Goal: Transaction & Acquisition: Purchase product/service

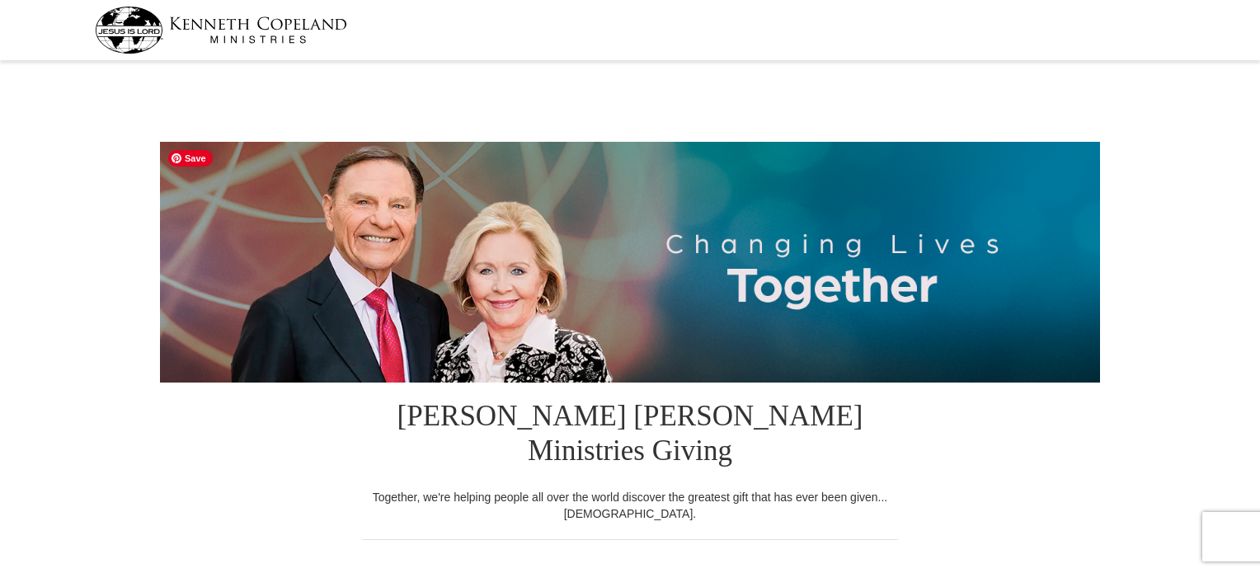
select select "FL"
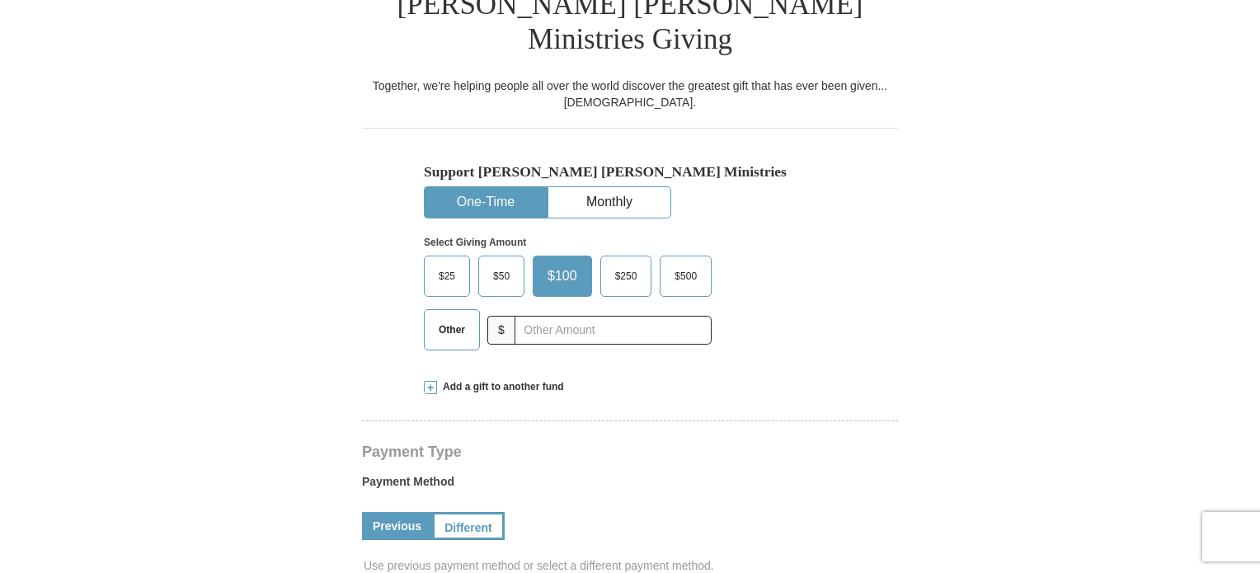
scroll to position [412, 0]
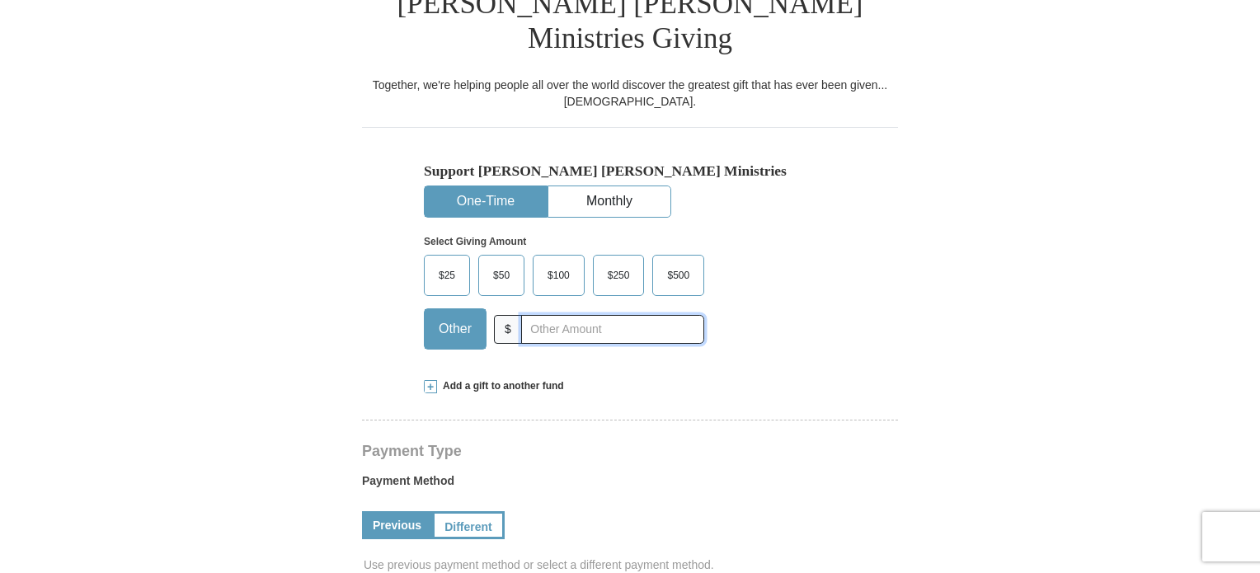
click at [543, 315] on input "text" at bounding box center [612, 329] width 183 height 29
click at [552, 315] on input "text" at bounding box center [612, 329] width 183 height 29
click at [551, 315] on input "20" at bounding box center [612, 329] width 183 height 29
drag, startPoint x: 551, startPoint y: 293, endPoint x: 519, endPoint y: 296, distance: 31.5
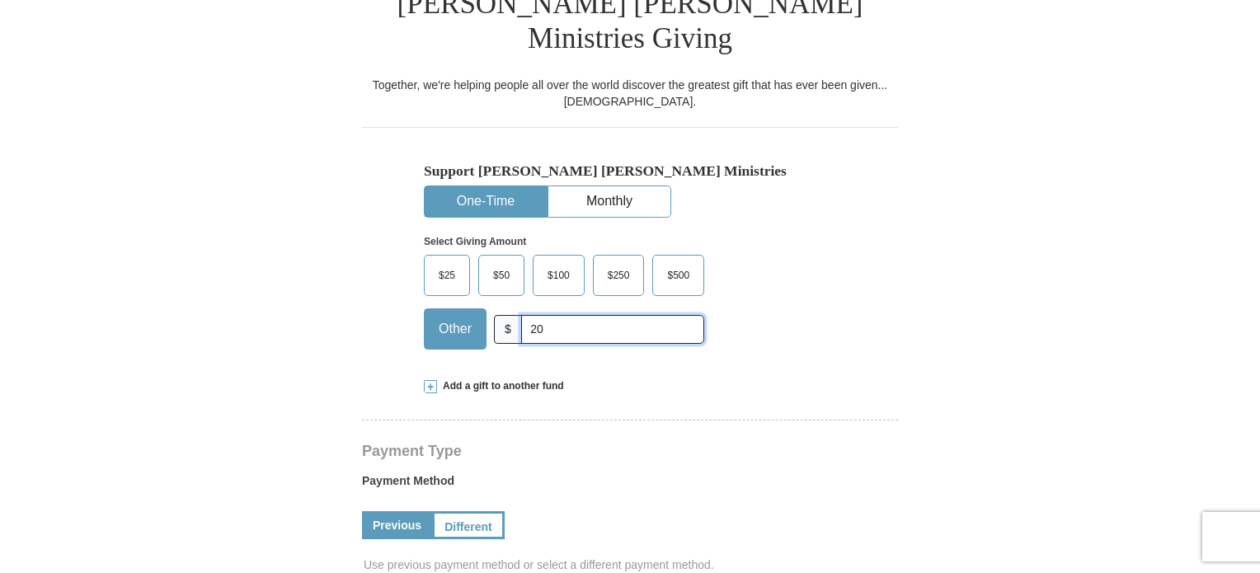
click at [521, 315] on input "20" at bounding box center [612, 329] width 183 height 29
click at [641, 379] on div "Add a gift to another fund" at bounding box center [630, 386] width 412 height 14
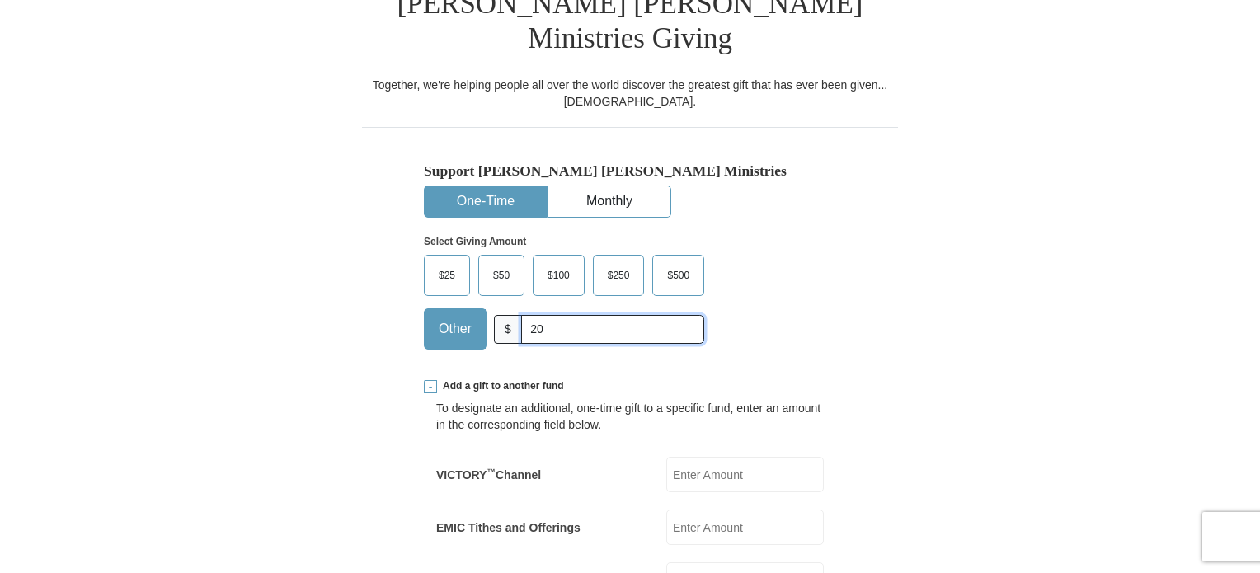
drag, startPoint x: 555, startPoint y: 294, endPoint x: 524, endPoint y: 294, distance: 31.3
click at [524, 315] on input "20" at bounding box center [612, 329] width 183 height 29
type input "75"
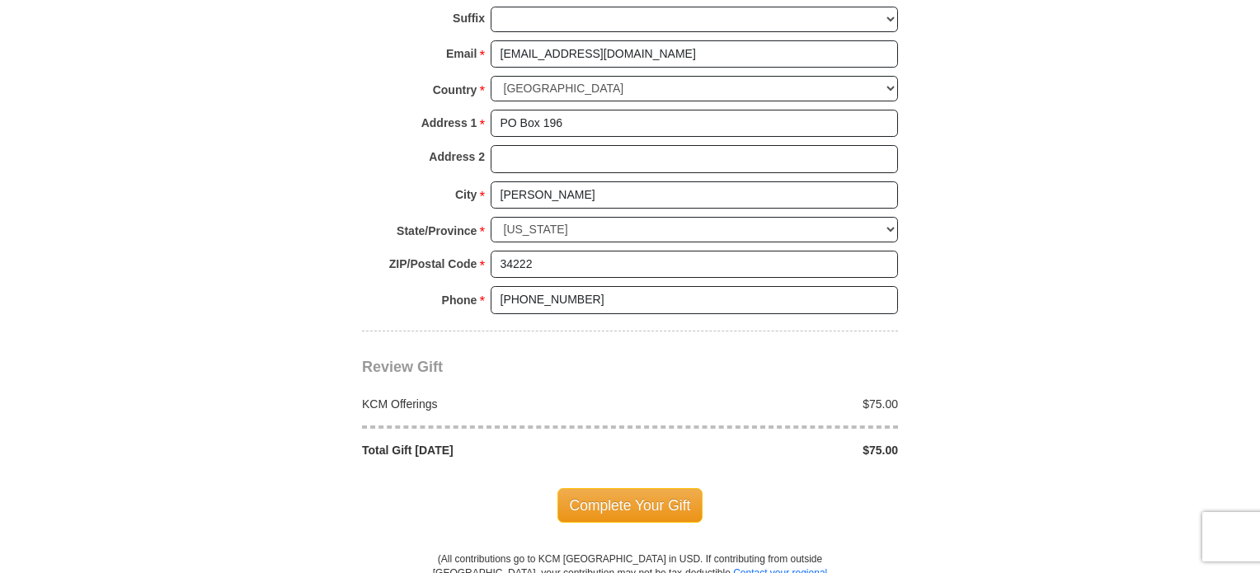
scroll to position [1567, 0]
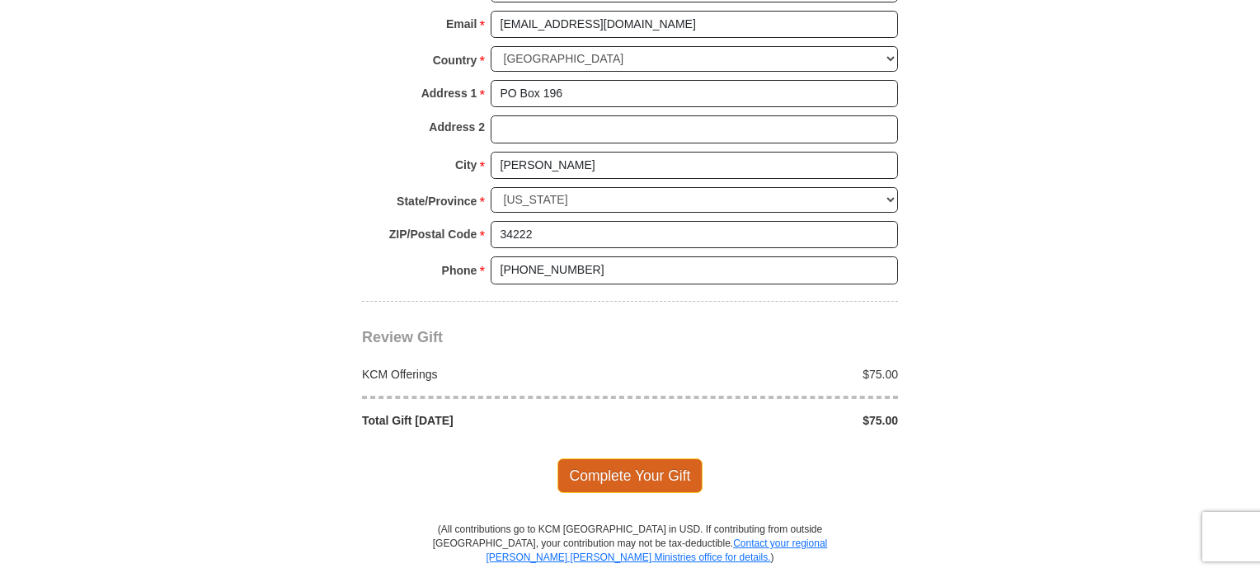
click at [672, 458] on span "Complete Your Gift" at bounding box center [630, 475] width 146 height 35
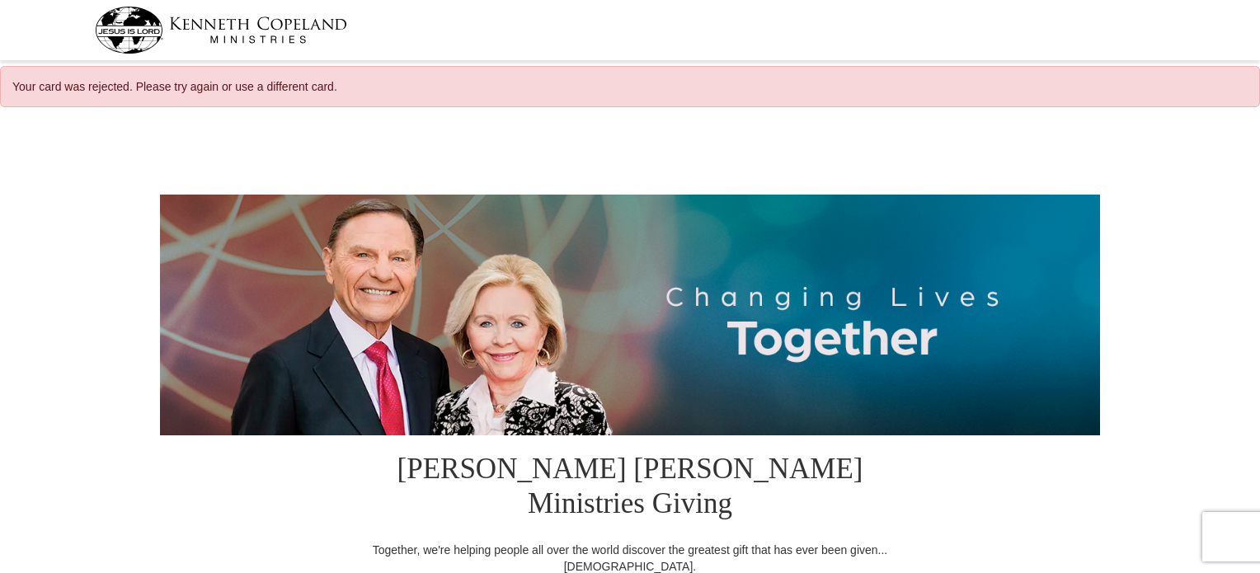
select select "FL"
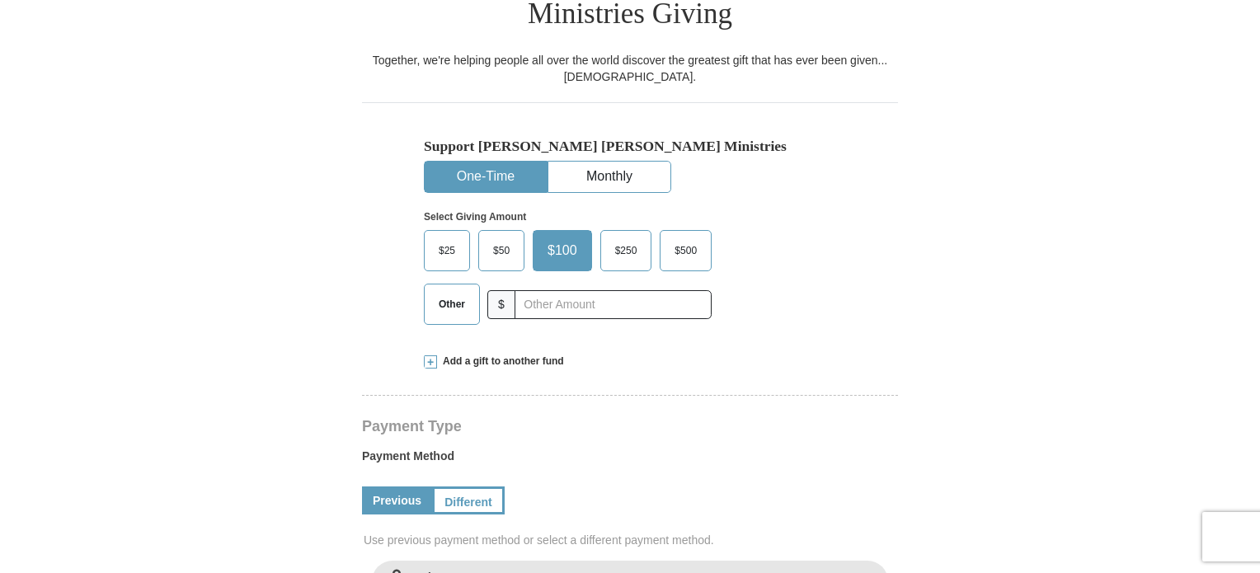
scroll to position [495, 0]
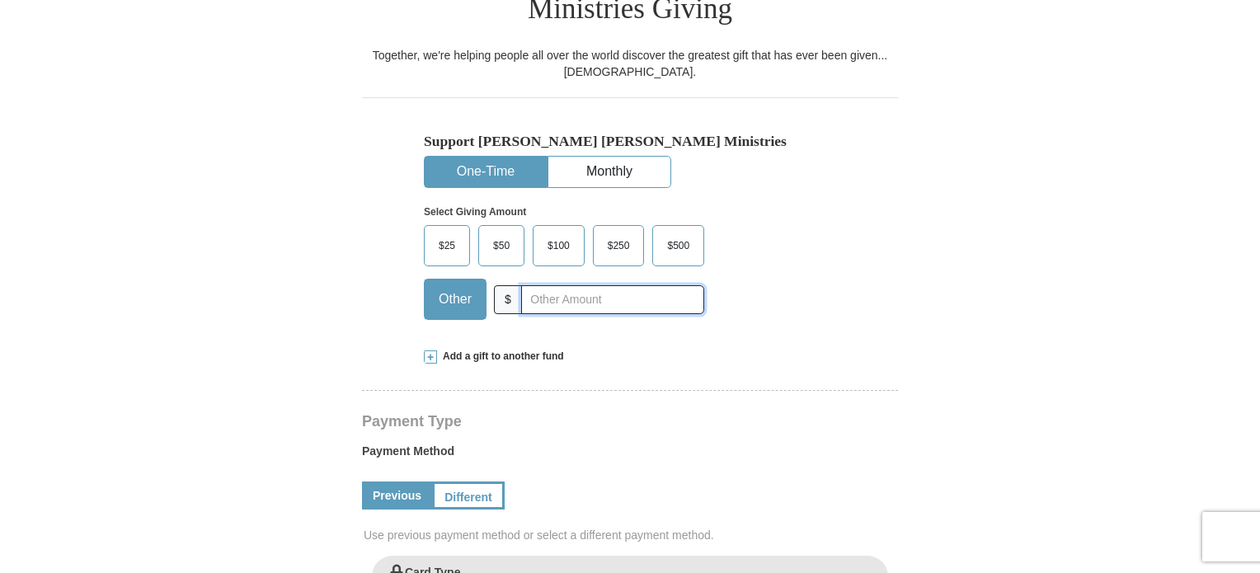
click at [561, 285] on input "text" at bounding box center [612, 299] width 183 height 29
type input "75"
click at [777, 223] on div "Select Giving Amount Amount must be a valid number The total gift cannot be les…" at bounding box center [630, 260] width 412 height 144
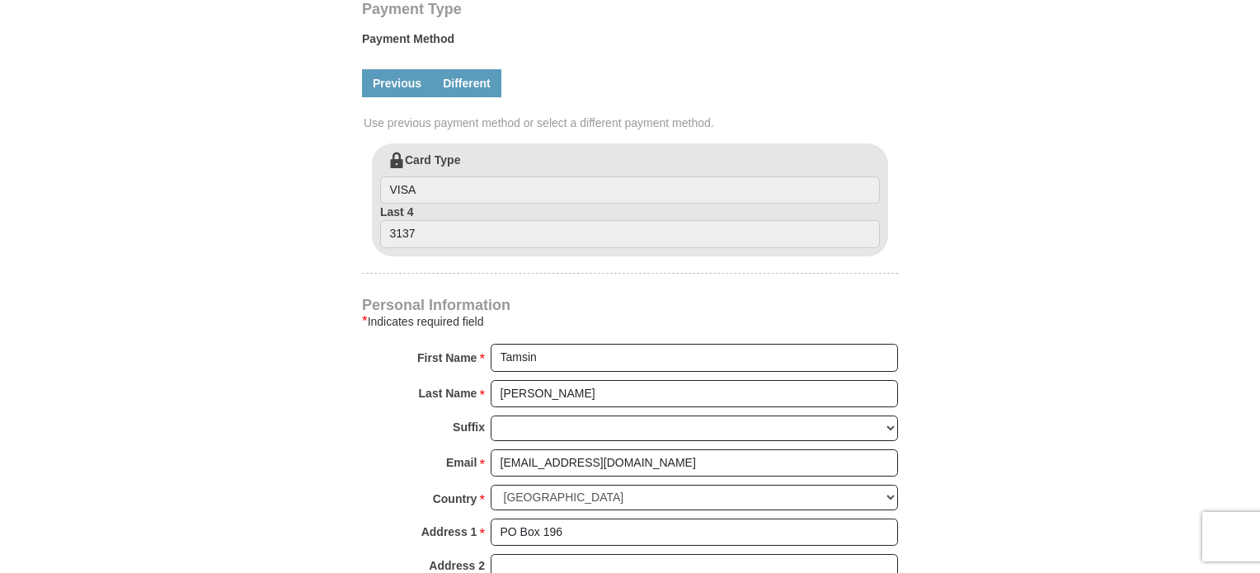
click at [477, 69] on link "Different" at bounding box center [466, 83] width 69 height 28
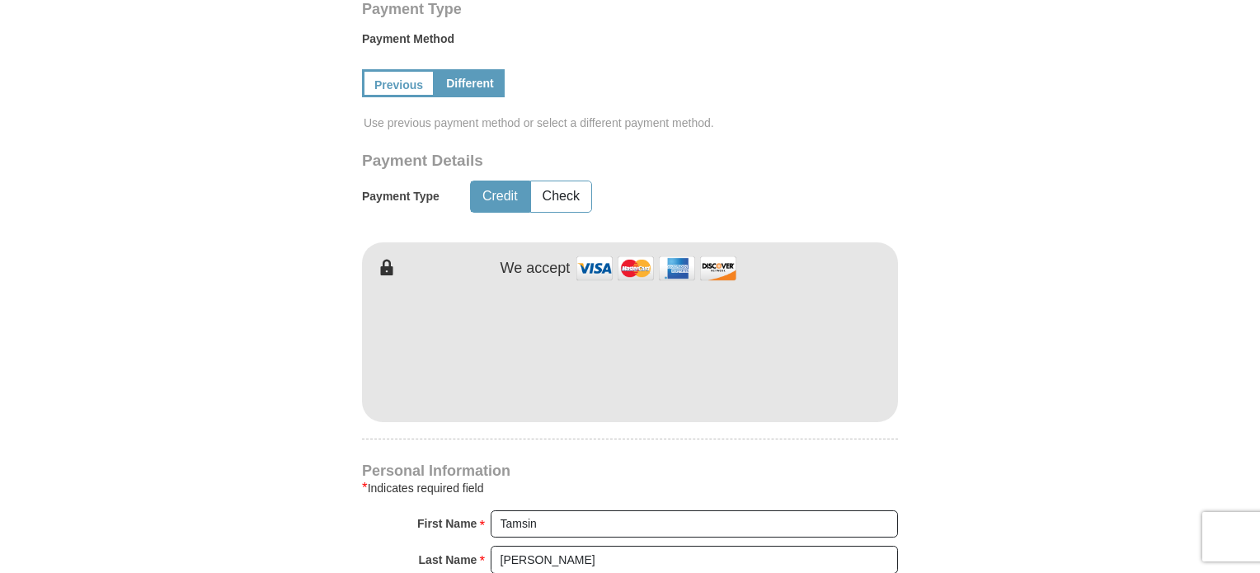
click at [997, 303] on form "[PERSON_NAME] [PERSON_NAME] Ministries Giving Together, we're helping people al…" at bounding box center [630, 283] width 940 height 2142
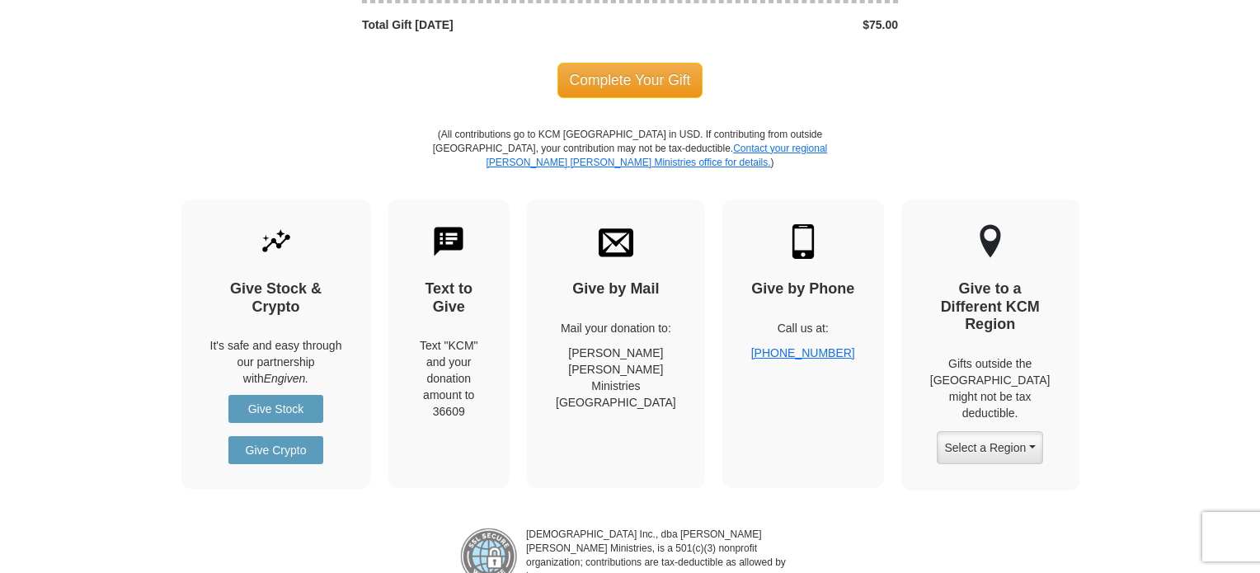
scroll to position [1896, 0]
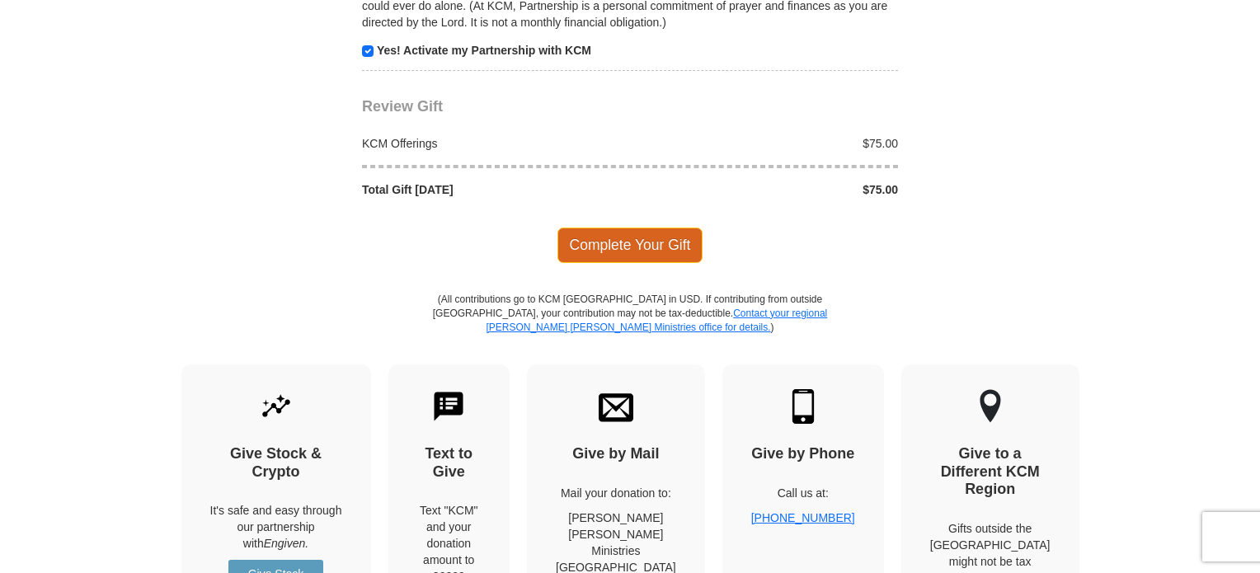
click at [679, 228] on span "Complete Your Gift" at bounding box center [630, 245] width 146 height 35
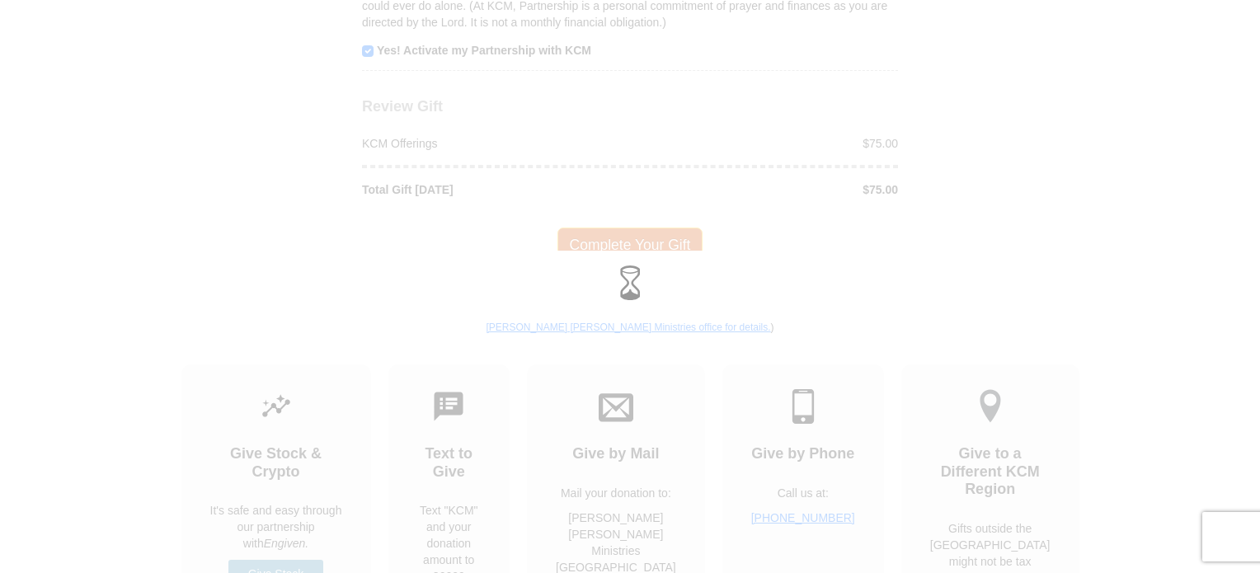
scroll to position [1446, 0]
